Goal: Transaction & Acquisition: Purchase product/service

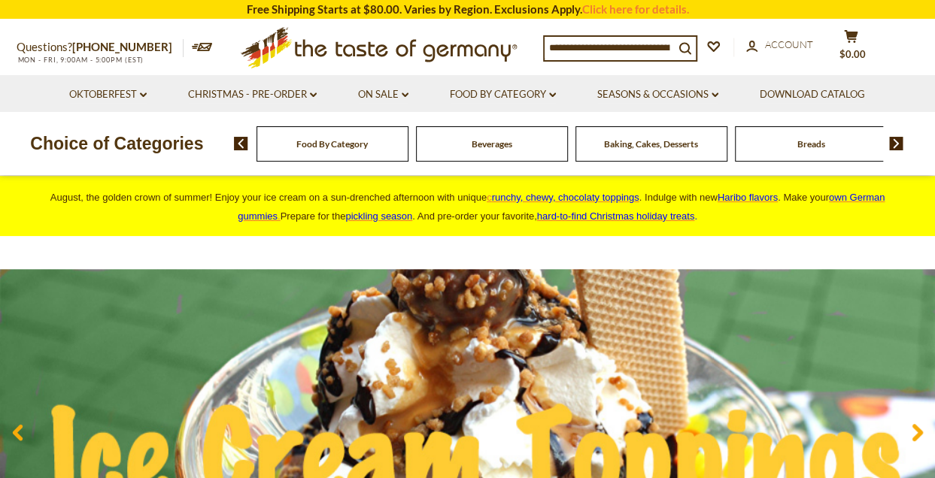
click at [353, 139] on span "Food By Category" at bounding box center [331, 143] width 71 height 11
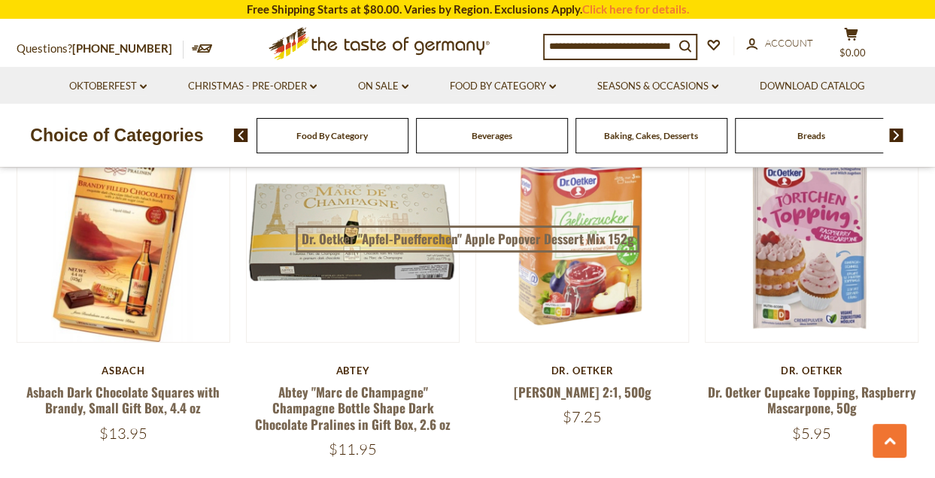
scroll to position [2632, 0]
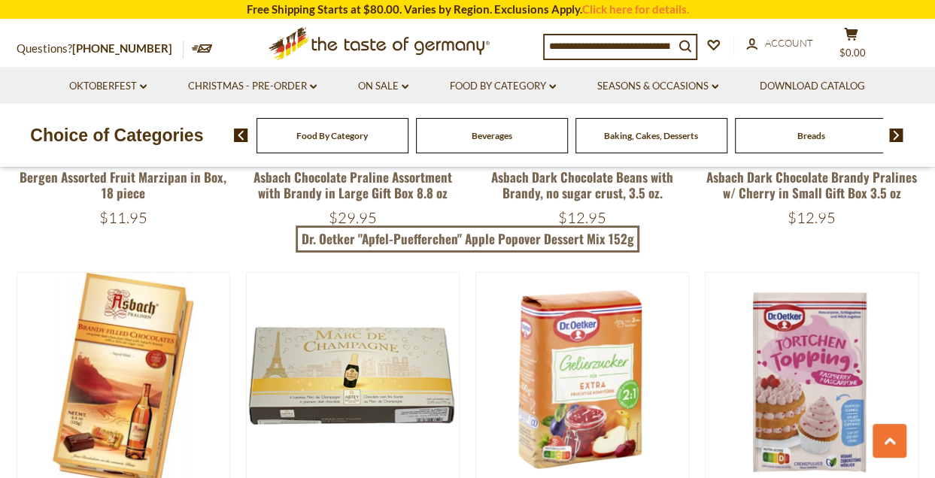
click at [347, 124] on div "Food By Category" at bounding box center [332, 135] width 152 height 35
click at [347, 138] on span "Food By Category" at bounding box center [331, 135] width 71 height 11
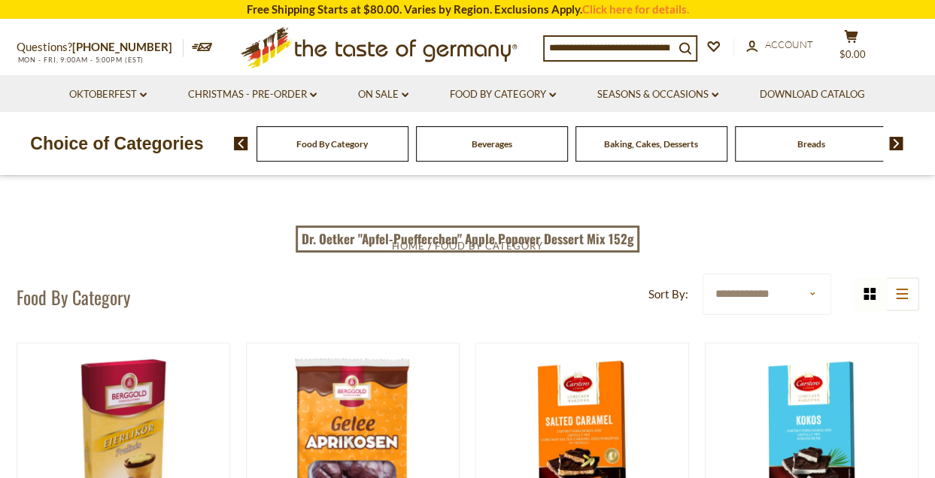
click at [350, 153] on div "Food By Category" at bounding box center [332, 143] width 152 height 35
click at [402, 94] on icon "dropdown_arrow" at bounding box center [405, 94] width 7 height 5
click at [390, 135] on link "All On Sale" at bounding box center [377, 134] width 54 height 14
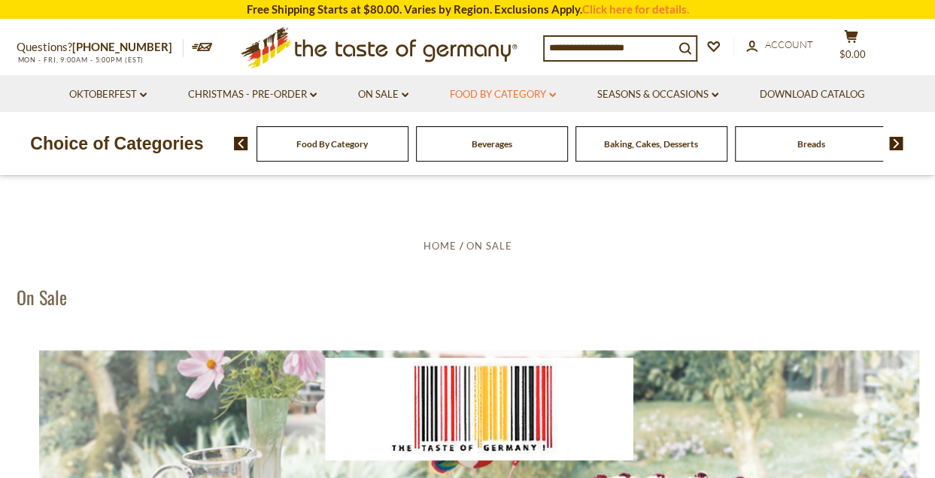
click at [544, 99] on link "Food By Category dropdown_arrow" at bounding box center [503, 94] width 106 height 17
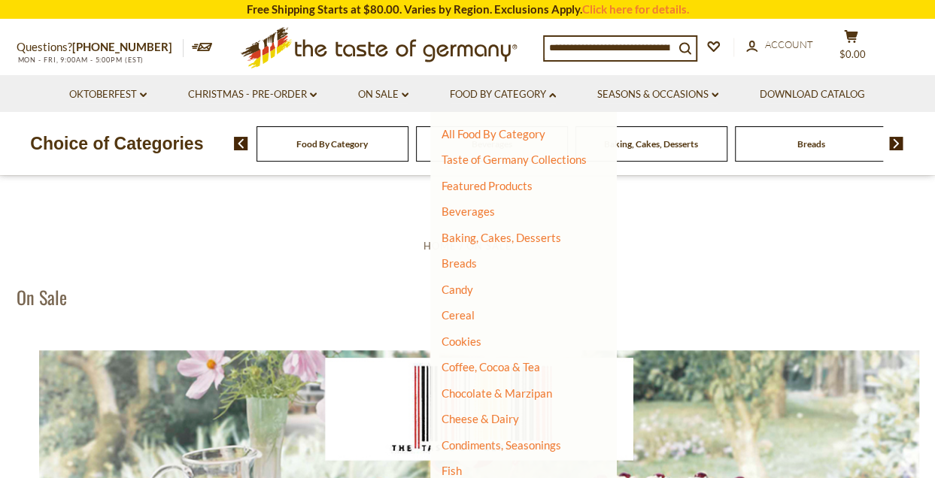
click at [478, 294] on li "Candy" at bounding box center [513, 290] width 145 height 15
click at [459, 287] on link "Candy" at bounding box center [457, 290] width 32 height 14
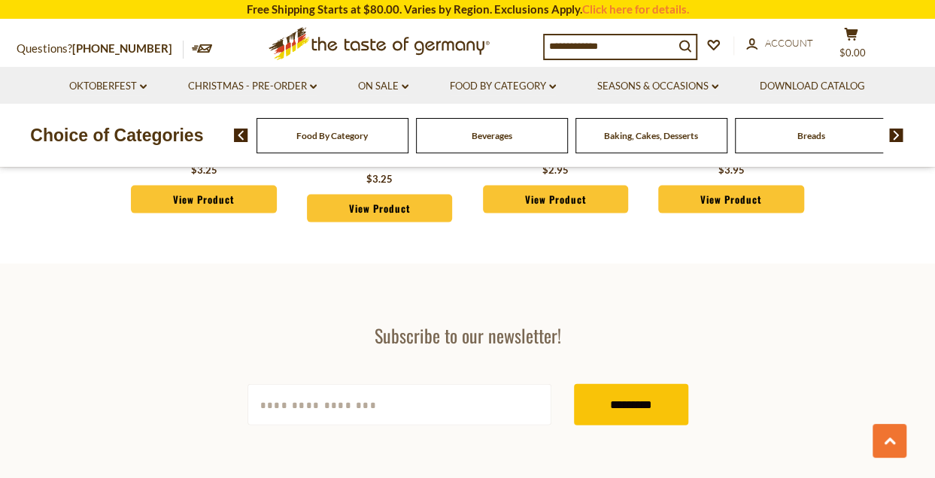
scroll to position [4548, 0]
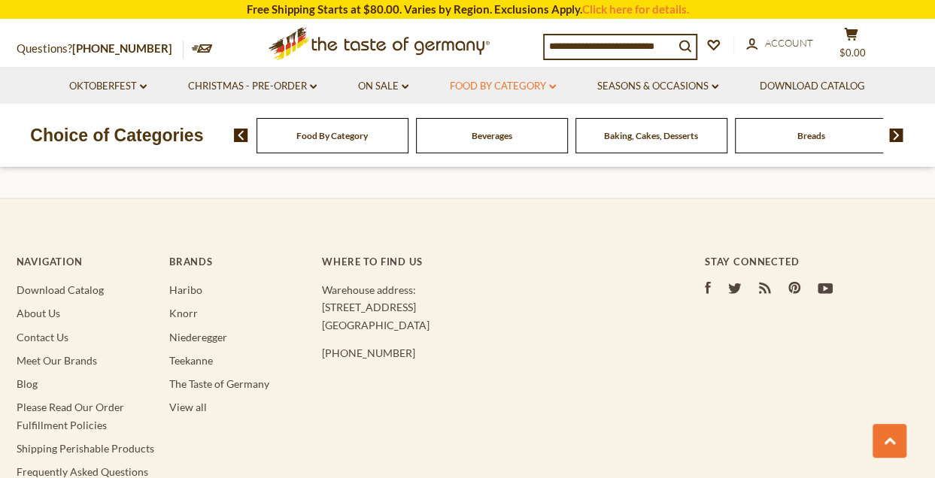
click at [552, 92] on link "Food By Category dropdown_arrow" at bounding box center [503, 86] width 106 height 17
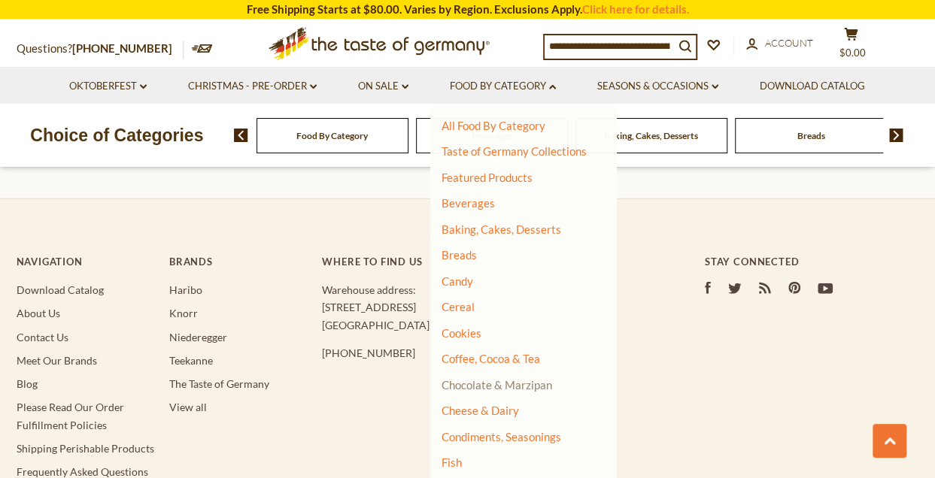
click at [494, 381] on link "Chocolate & Marzipan" at bounding box center [496, 385] width 111 height 14
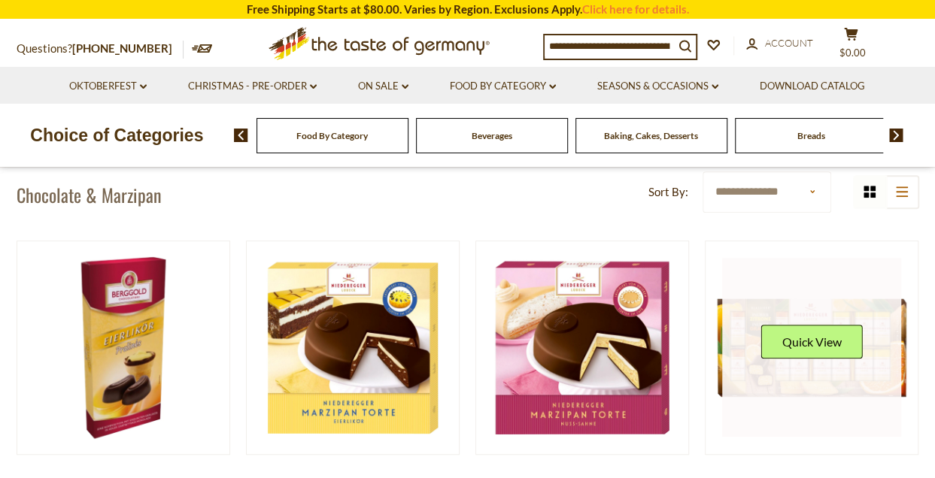
scroll to position [226, 0]
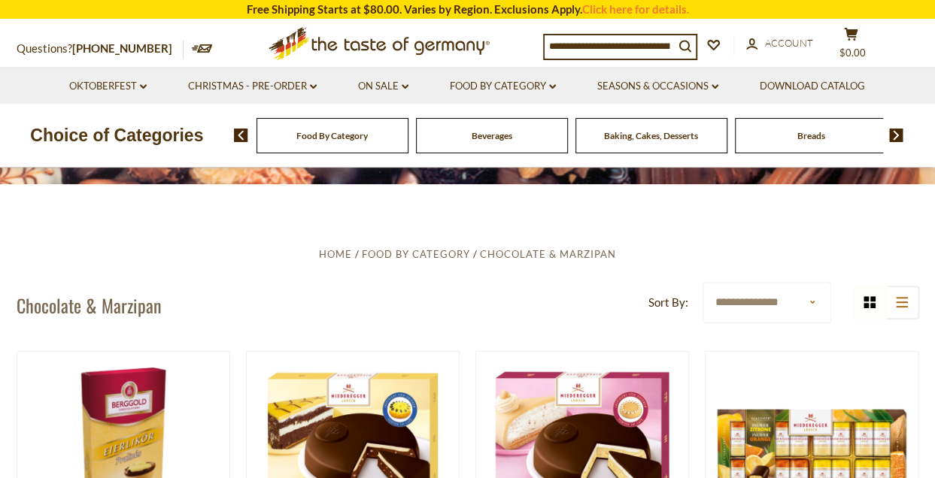
click at [803, 306] on select "**********" at bounding box center [766, 302] width 129 height 41
select select "*********"
click at [702, 282] on select "**********" at bounding box center [766, 302] width 129 height 41
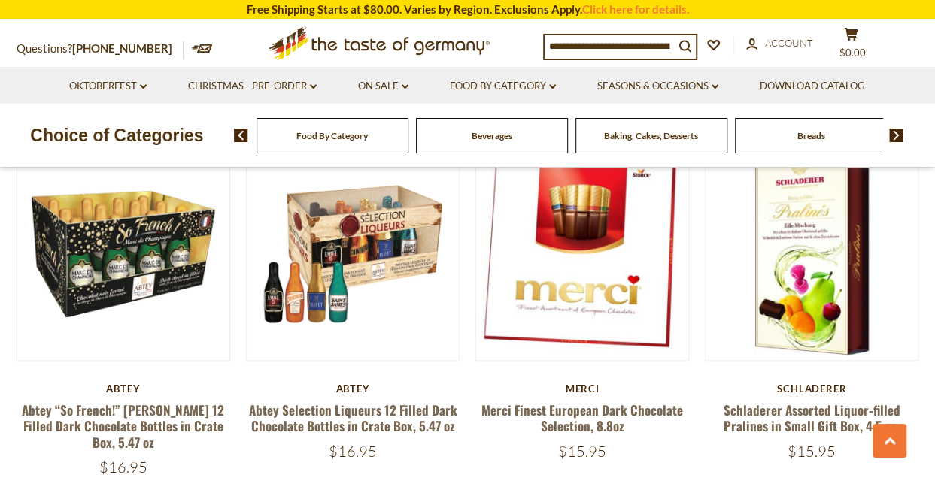
scroll to position [3603, 0]
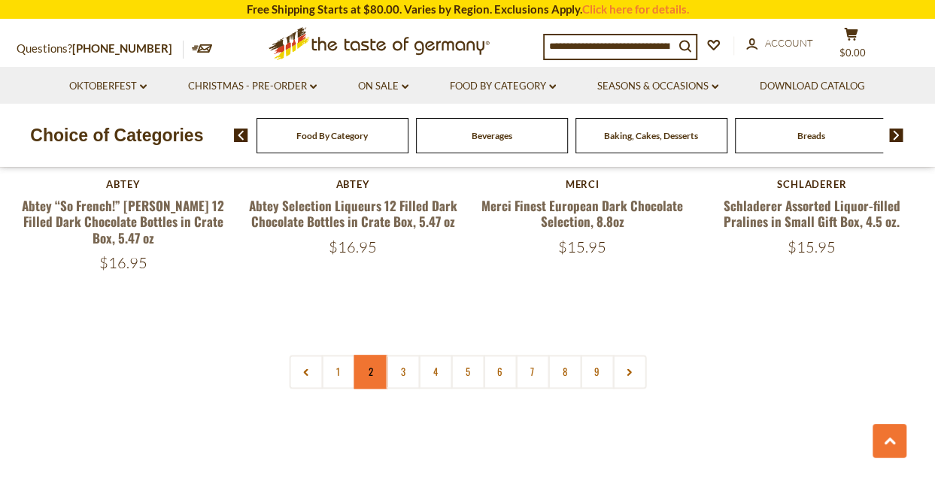
click at [370, 368] on link "2" at bounding box center [370, 372] width 34 height 34
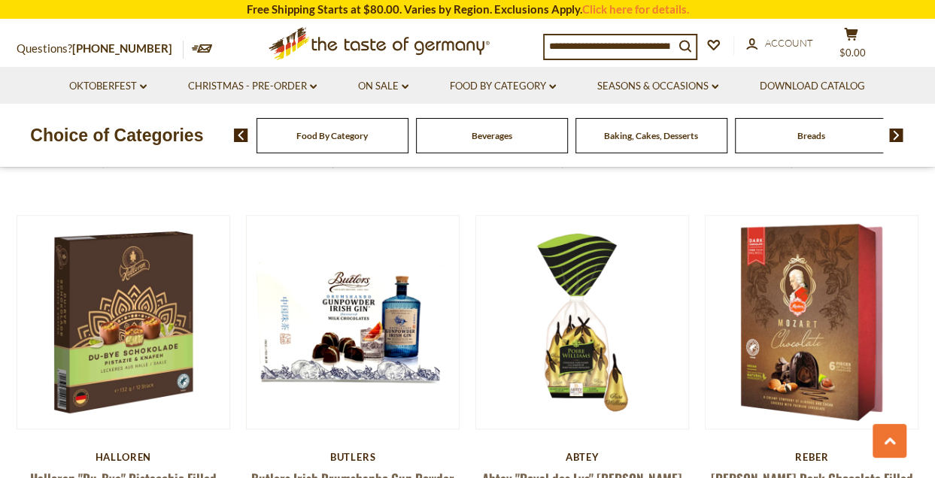
scroll to position [808, 0]
